Goal: Navigation & Orientation: Find specific page/section

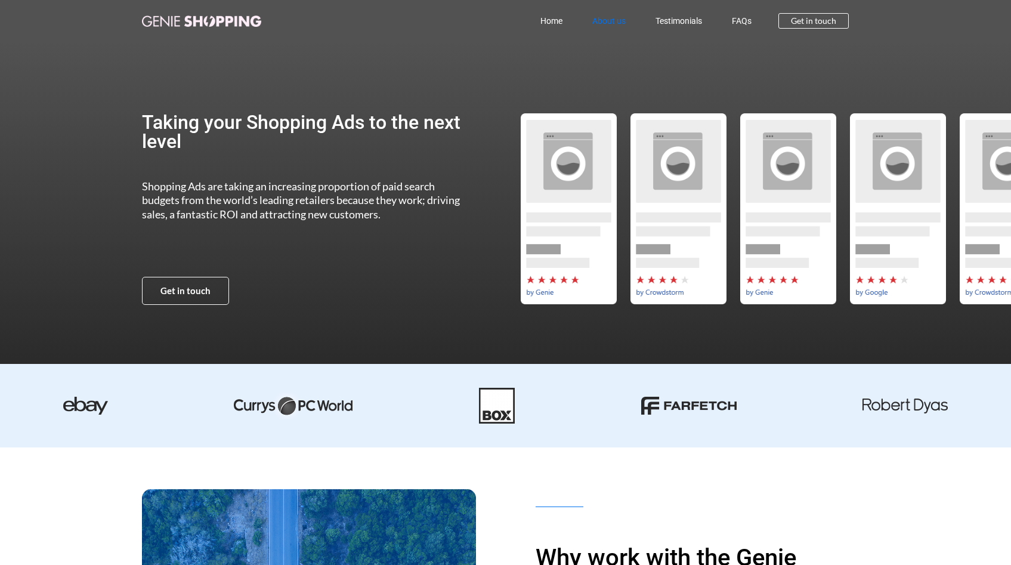
click at [606, 25] on link "About us" at bounding box center [608, 20] width 63 height 27
